Goal: Find specific page/section: Find specific page/section

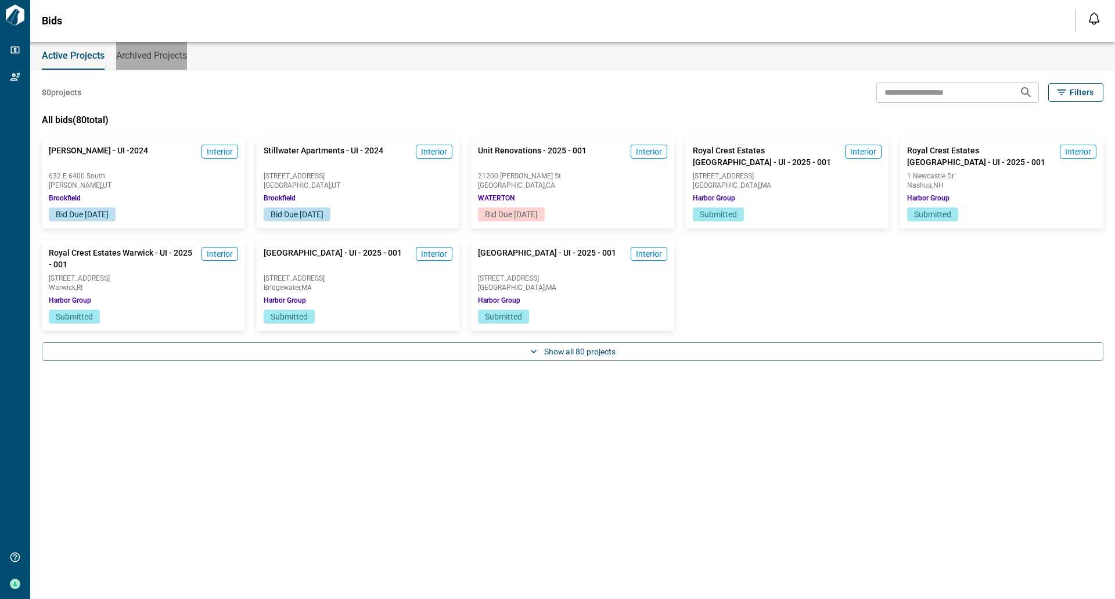
click at [151, 60] on span "Archived Projects" at bounding box center [151, 56] width 71 height 12
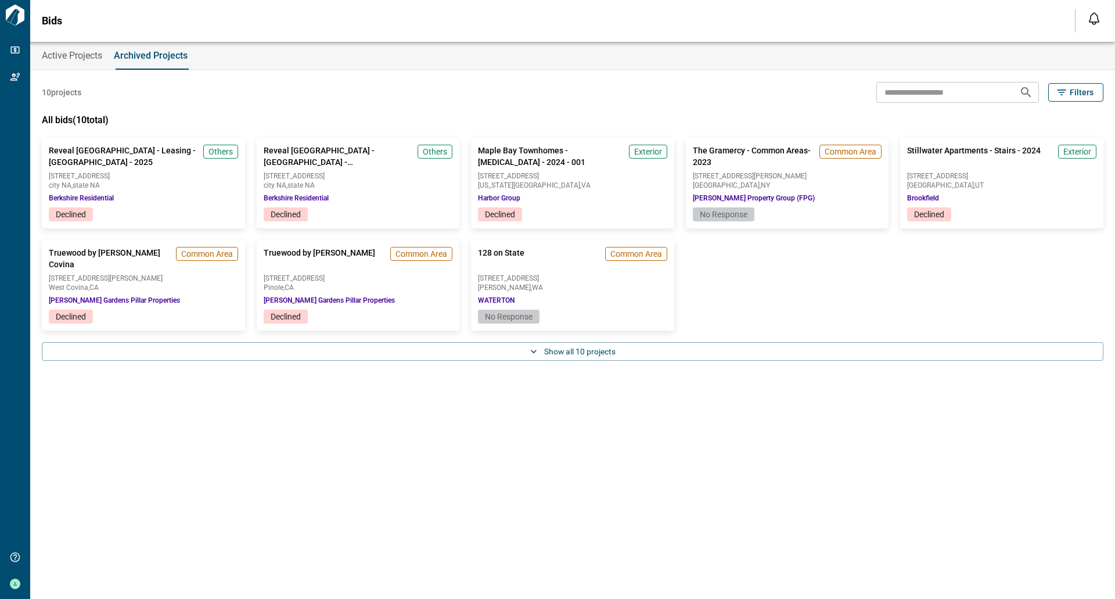
click at [63, 53] on span "Active Projects" at bounding box center [72, 56] width 60 height 12
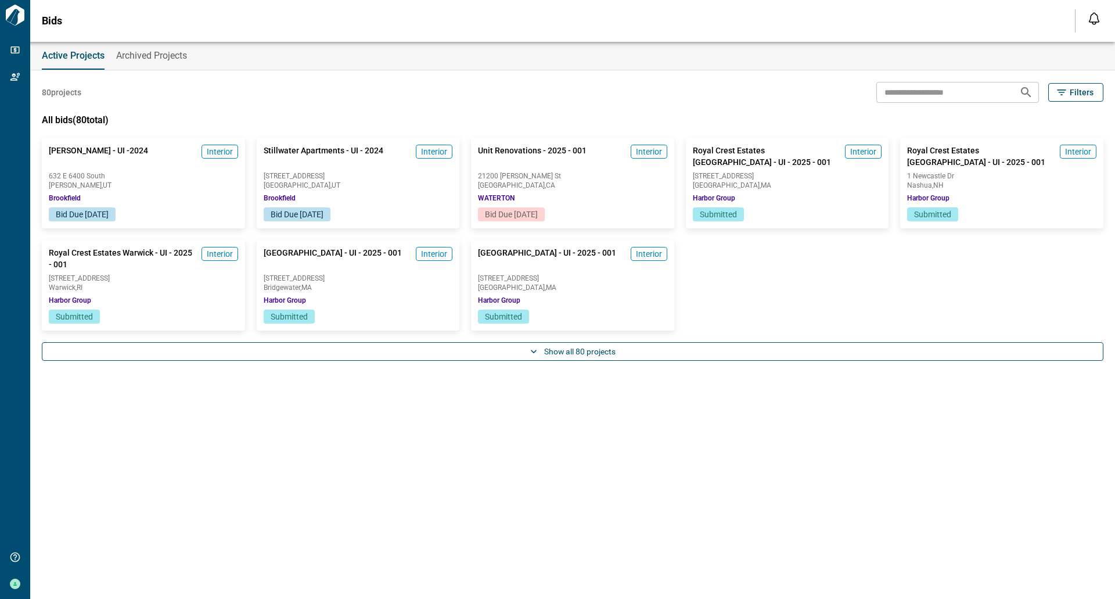
click at [579, 348] on button "Show all 80 projects" at bounding box center [573, 351] width 1062 height 19
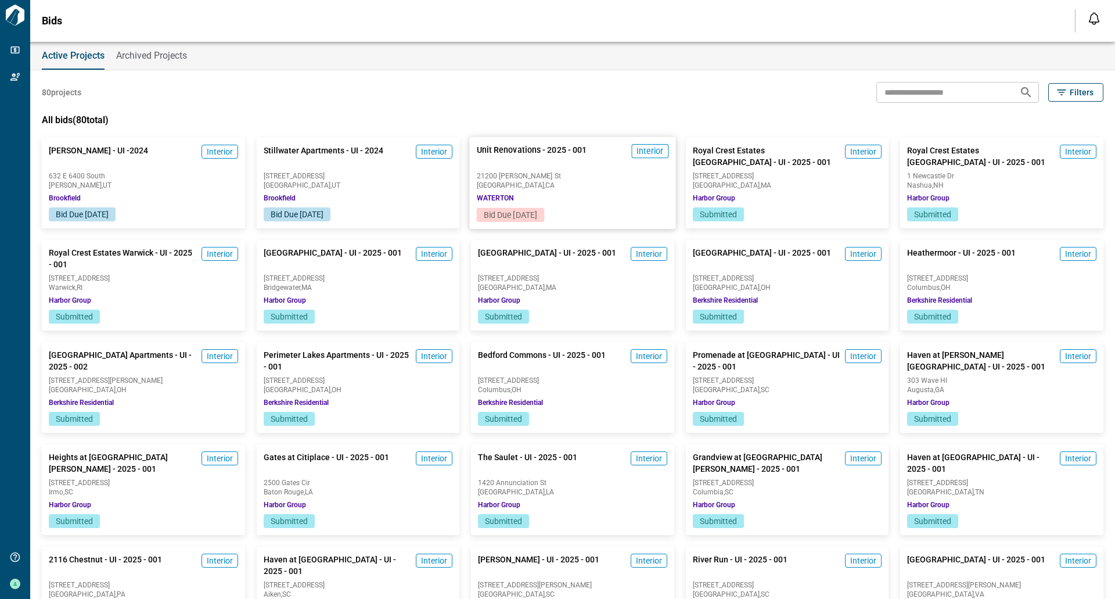
click at [619, 185] on span "Woodland Hills , CA" at bounding box center [573, 185] width 192 height 7
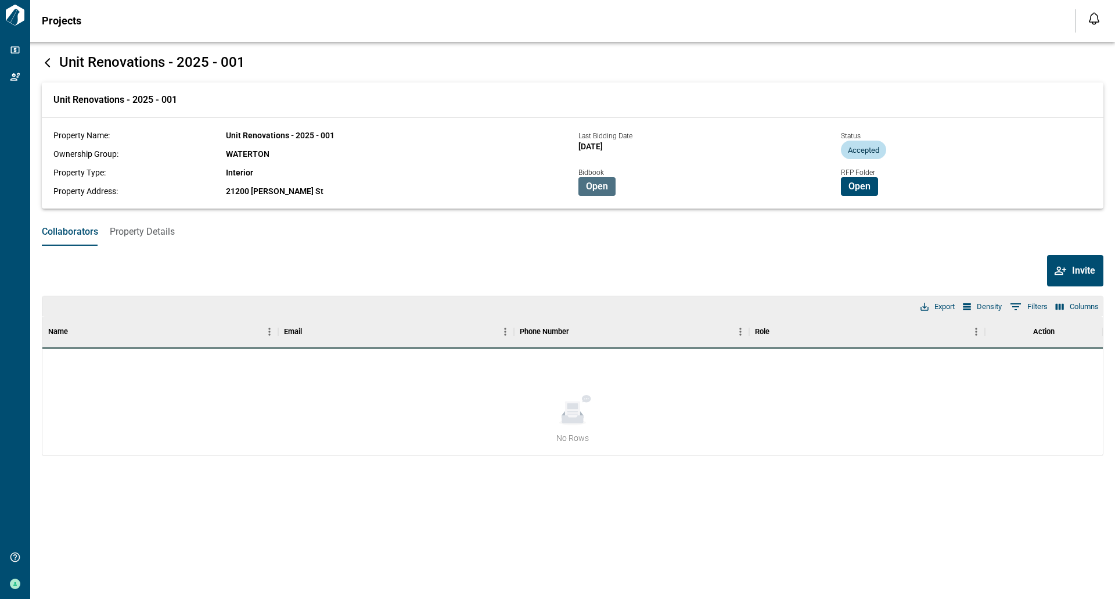
click at [601, 190] on span "Open" at bounding box center [597, 187] width 22 height 12
